Goal: Obtain resource: Download file/media

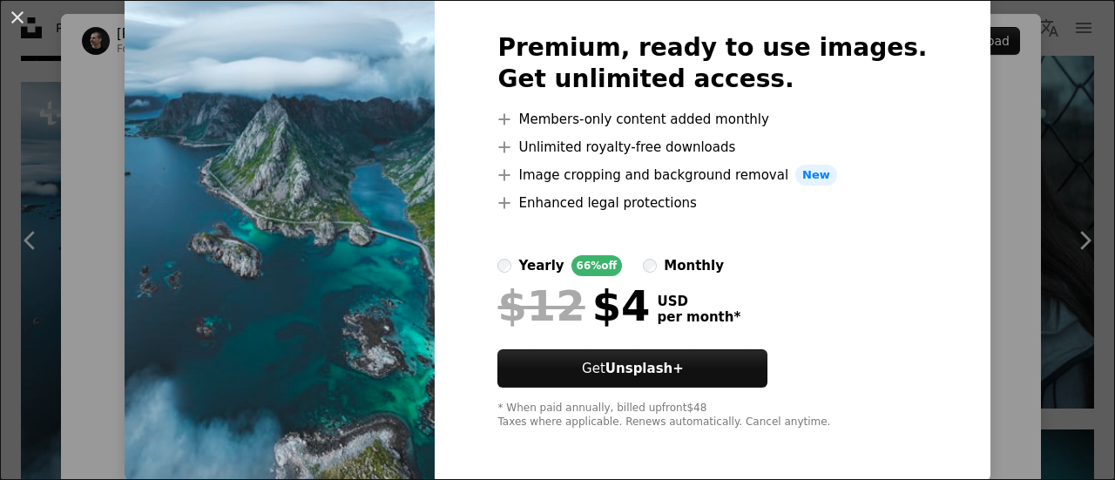
scroll to position [78, 0]
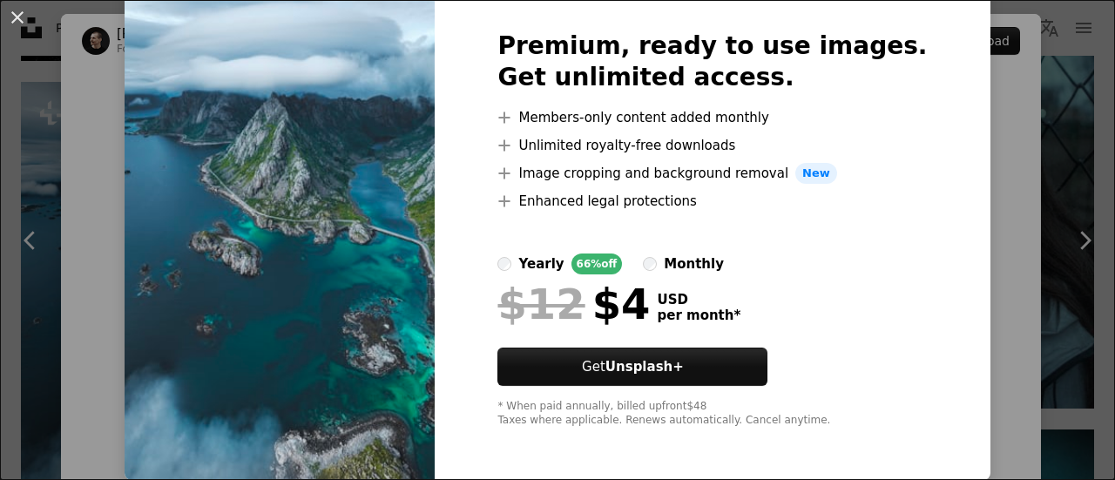
click at [284, 209] on img at bounding box center [280, 229] width 310 height 502
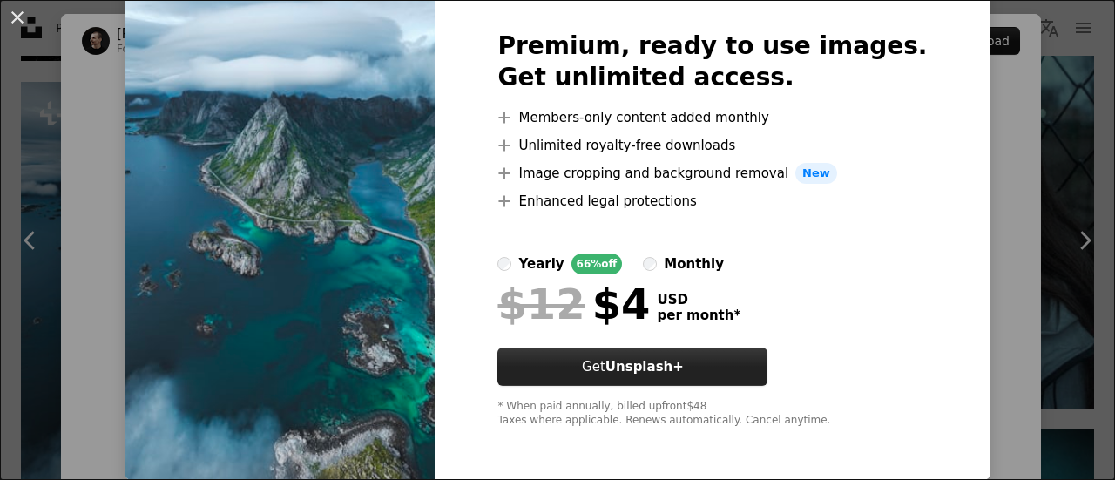
click at [650, 372] on strong "Unsplash+" at bounding box center [644, 367] width 78 height 16
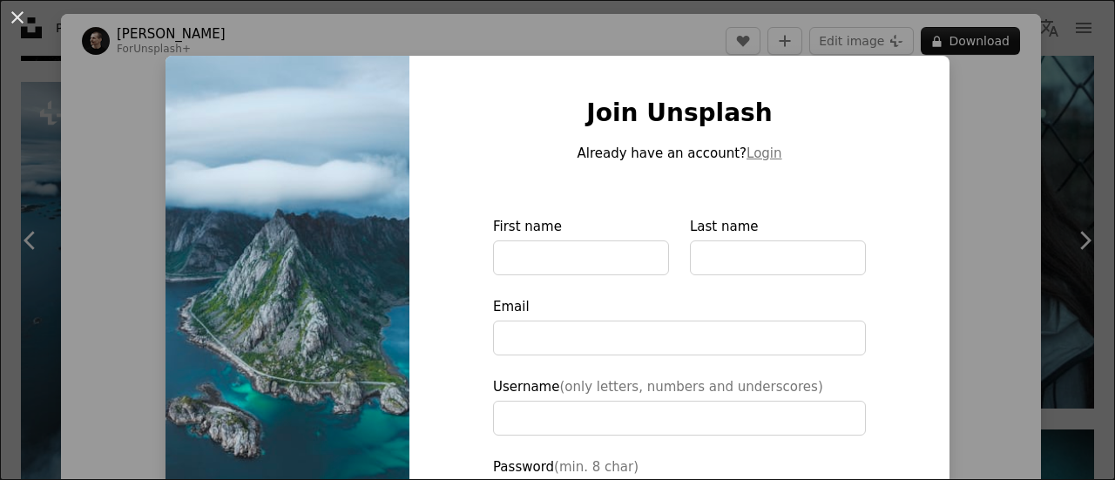
click at [197, 90] on img at bounding box center [287, 394] width 244 height 677
click at [348, 97] on img at bounding box center [287, 394] width 244 height 677
click at [17, 15] on button "An X shape" at bounding box center [17, 17] width 21 height 21
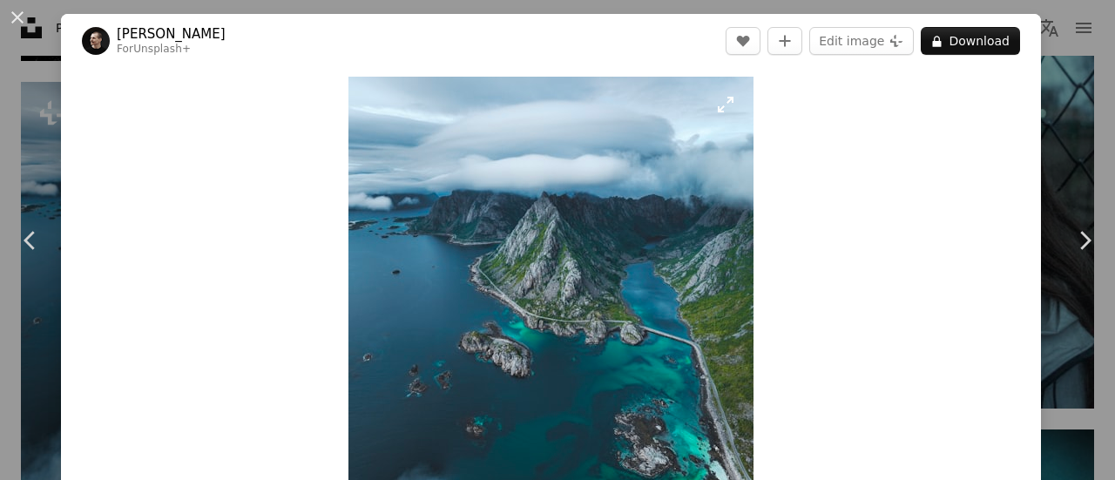
click at [641, 285] on img "Zoom in on this image" at bounding box center [550, 330] width 405 height 506
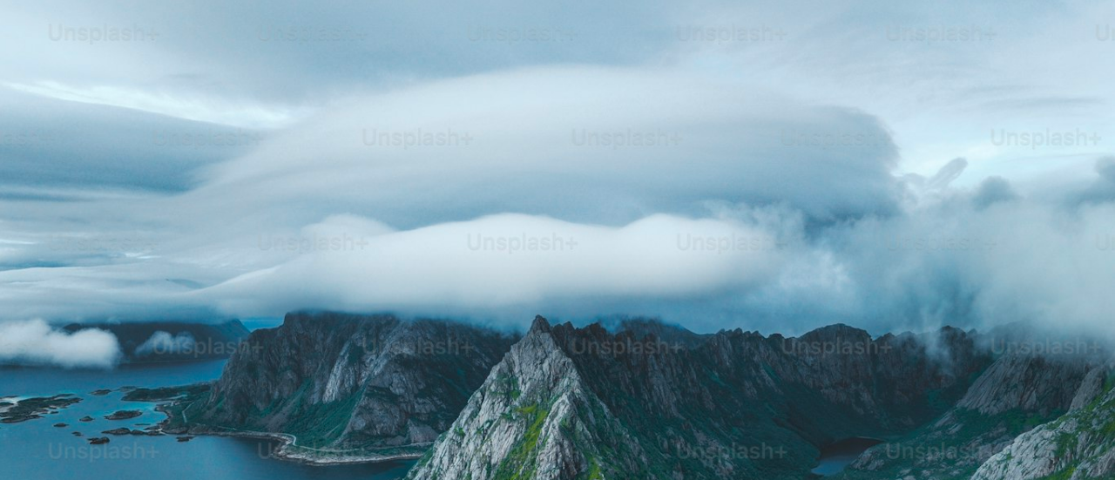
scroll to position [441, 0]
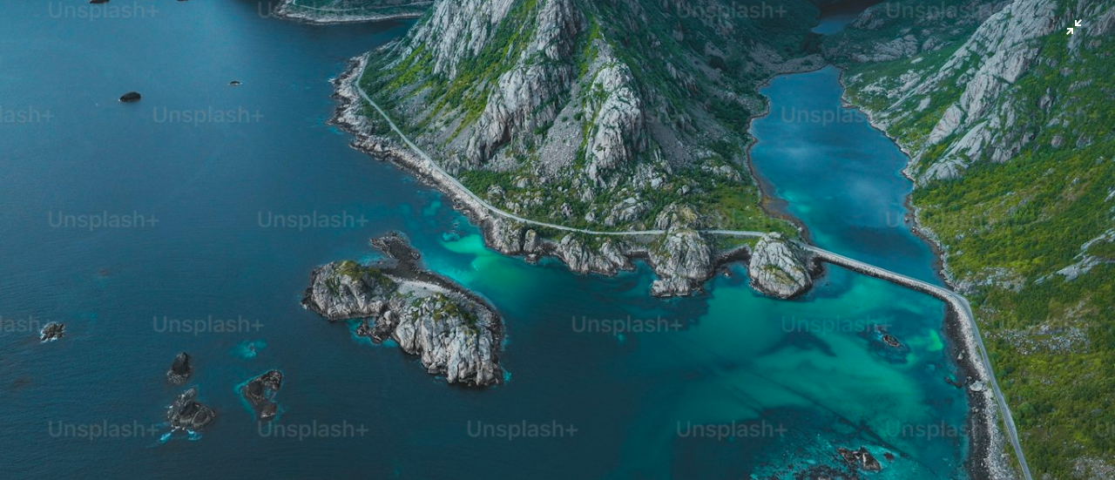
click at [641, 285] on img "Zoom out on this image" at bounding box center [557, 255] width 1116 height 1395
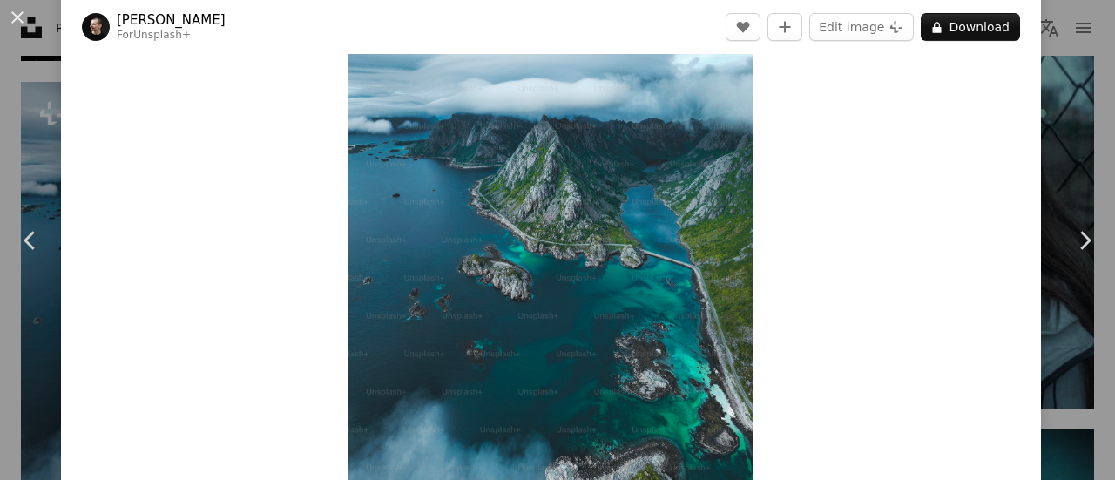
drag, startPoint x: 639, startPoint y: 158, endPoint x: 975, endPoint y: 475, distance: 461.4
click at [975, 475] on div "Zoom in" at bounding box center [551, 252] width 980 height 523
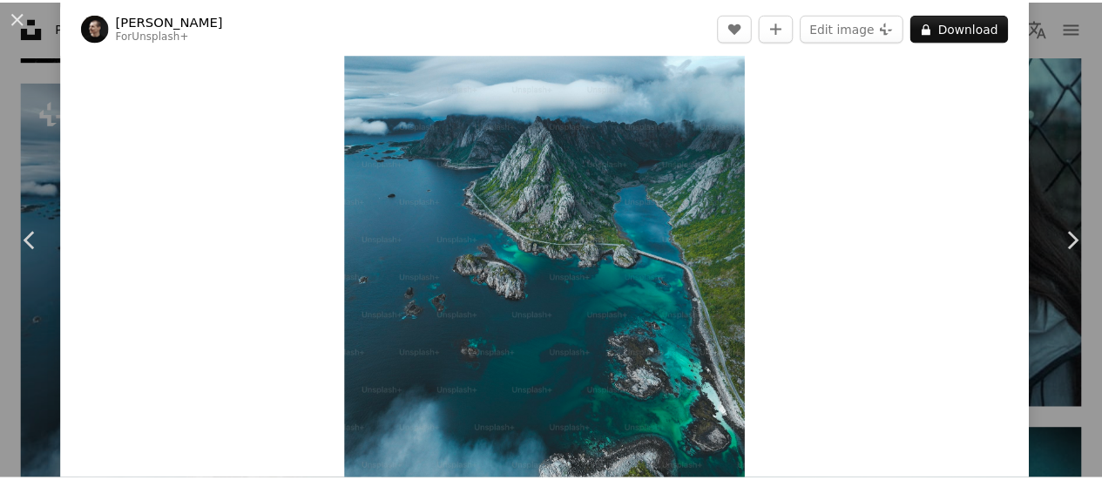
scroll to position [111, 0]
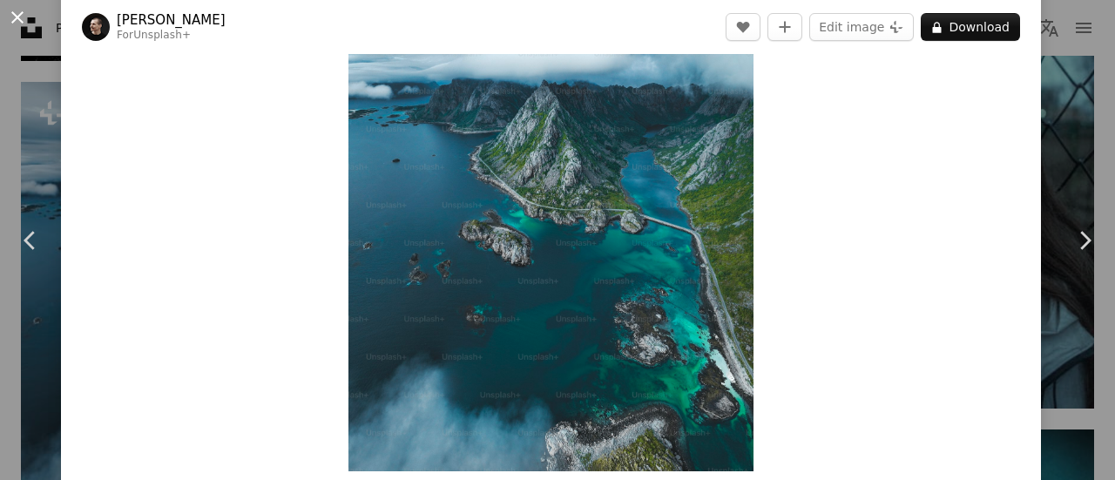
click at [11, 18] on button "An X shape" at bounding box center [17, 17] width 21 height 21
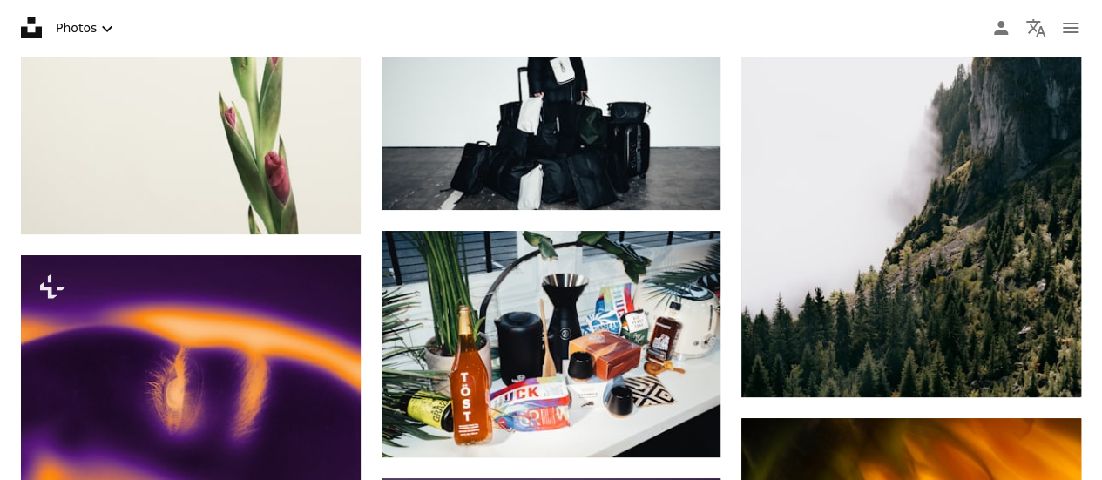
scroll to position [6737, 0]
